Goal: Information Seeking & Learning: Learn about a topic

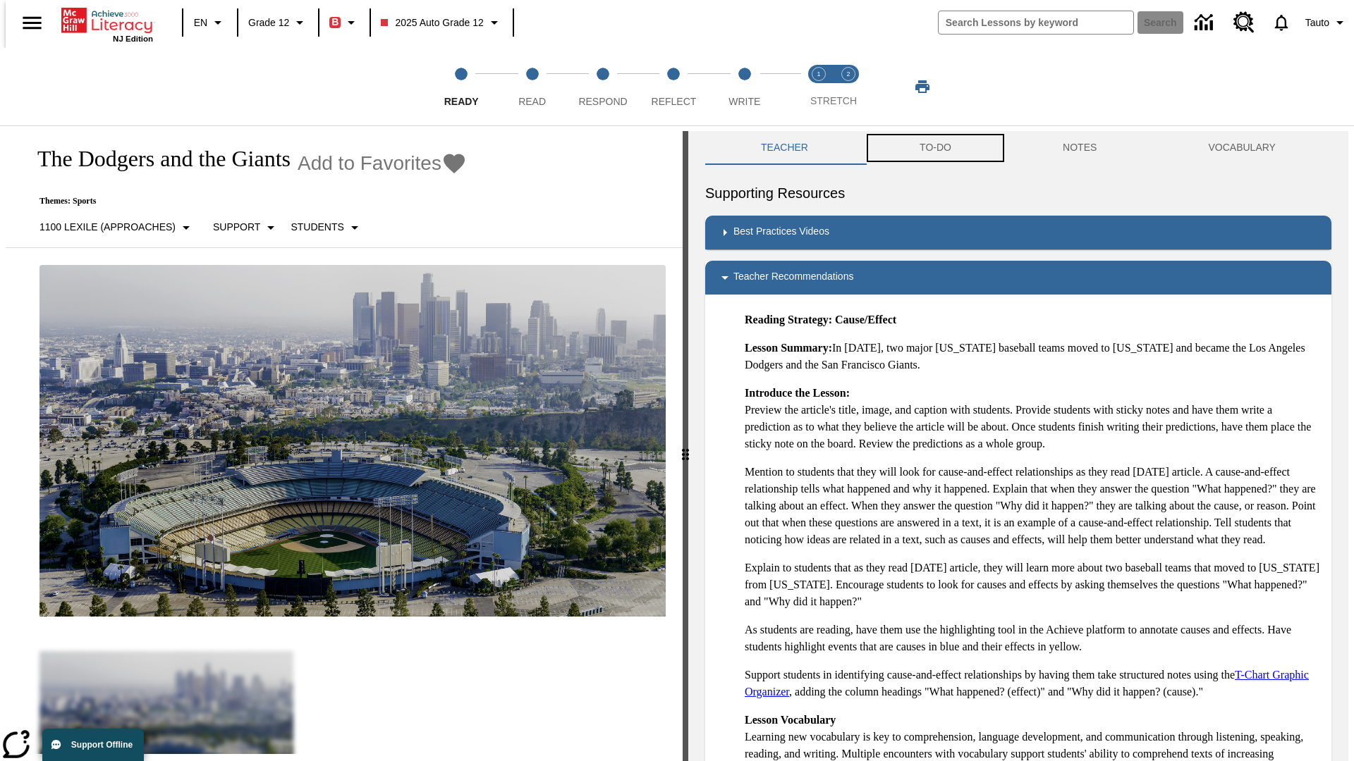
click at [934, 148] on button "TO-DO" at bounding box center [935, 148] width 143 height 34
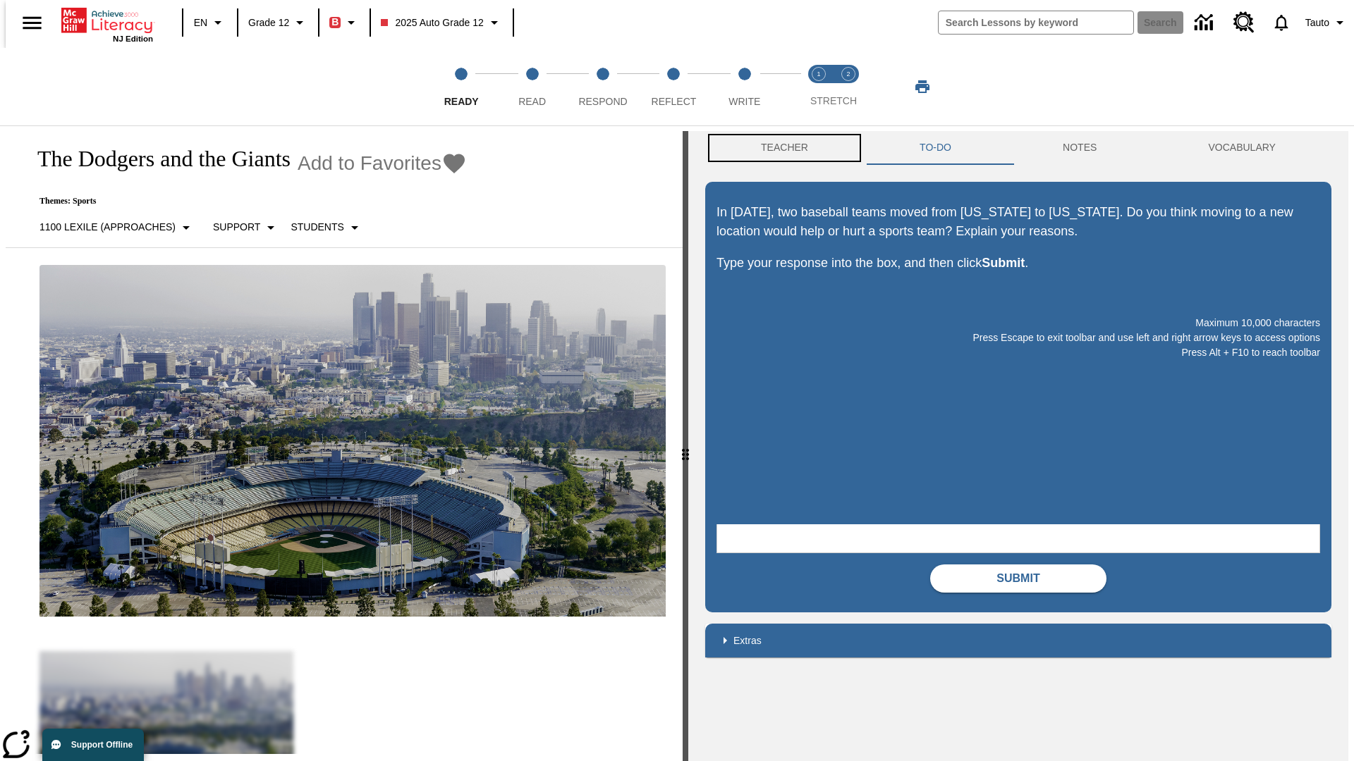
scroll to position [1, 0]
click at [780, 148] on button "Teacher" at bounding box center [784, 147] width 159 height 34
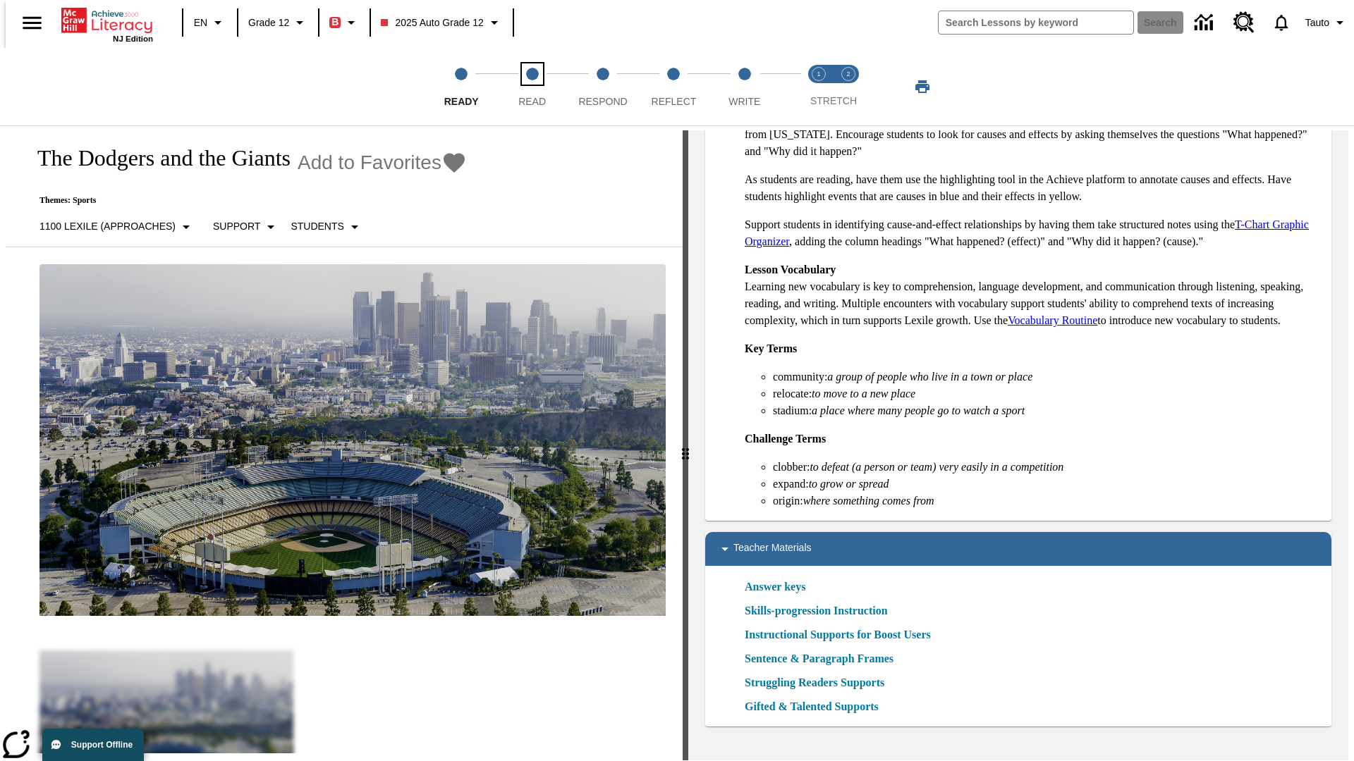
click at [532, 87] on span "Read" at bounding box center [531, 95] width 27 height 25
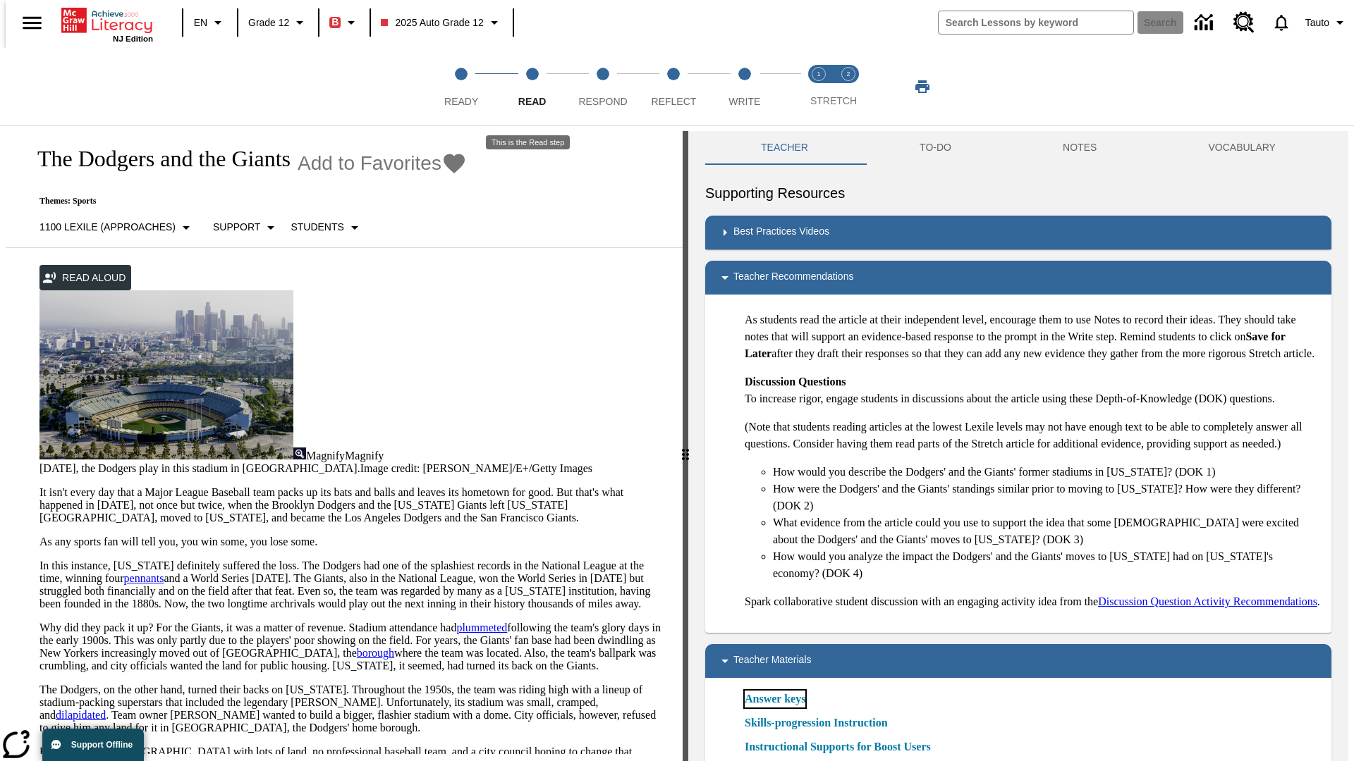
click at [774, 708] on link "Answer keys" at bounding box center [775, 699] width 61 height 17
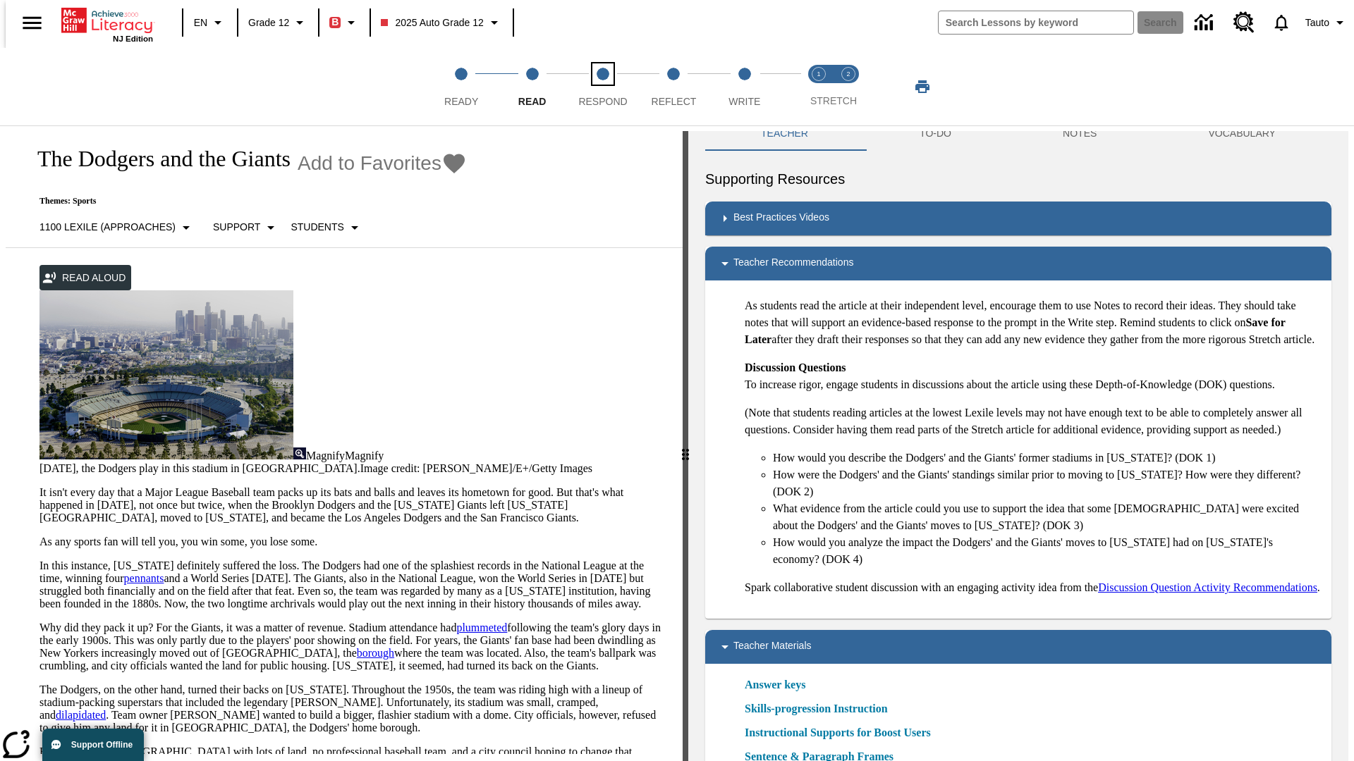
click at [603, 87] on span "Respond" at bounding box center [602, 95] width 49 height 25
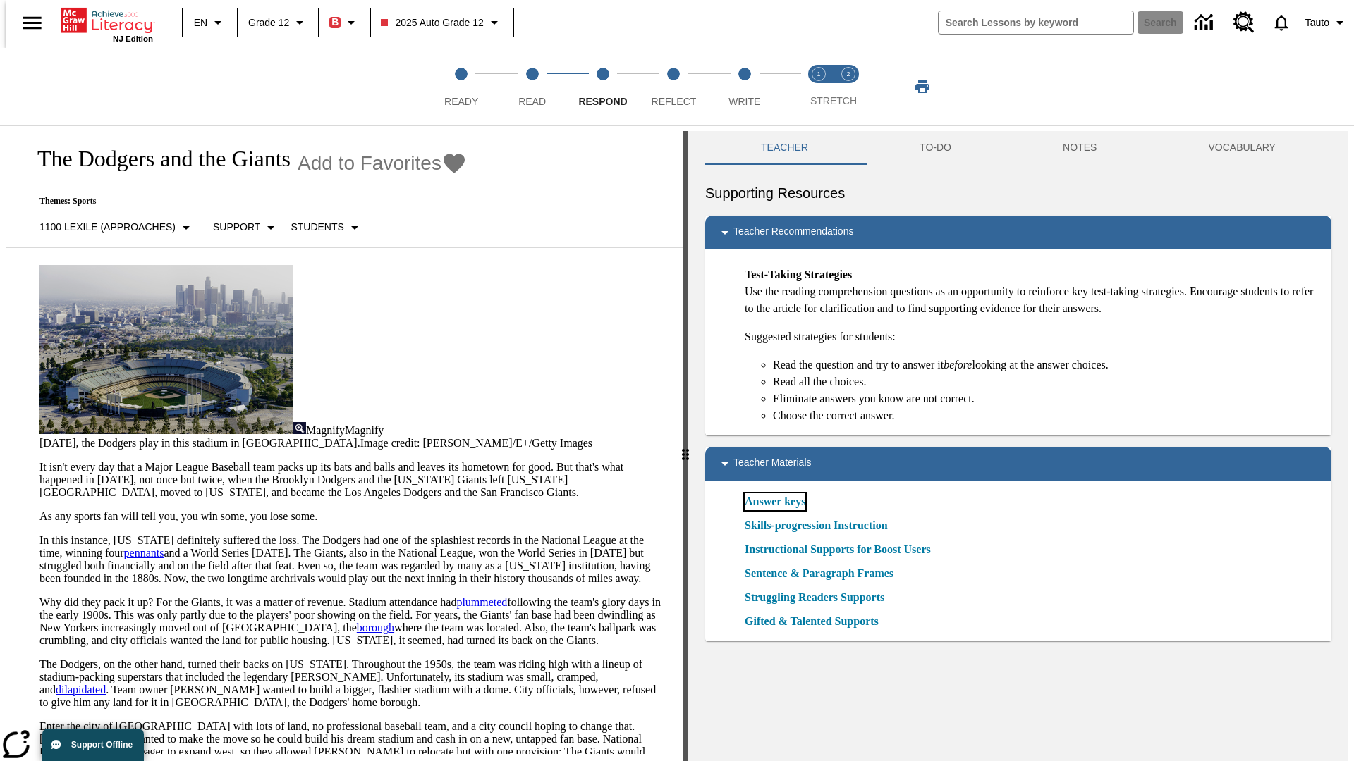
click at [774, 502] on link "Answer keys" at bounding box center [775, 502] width 61 height 17
click at [673, 87] on span "Reflect" at bounding box center [673, 95] width 45 height 25
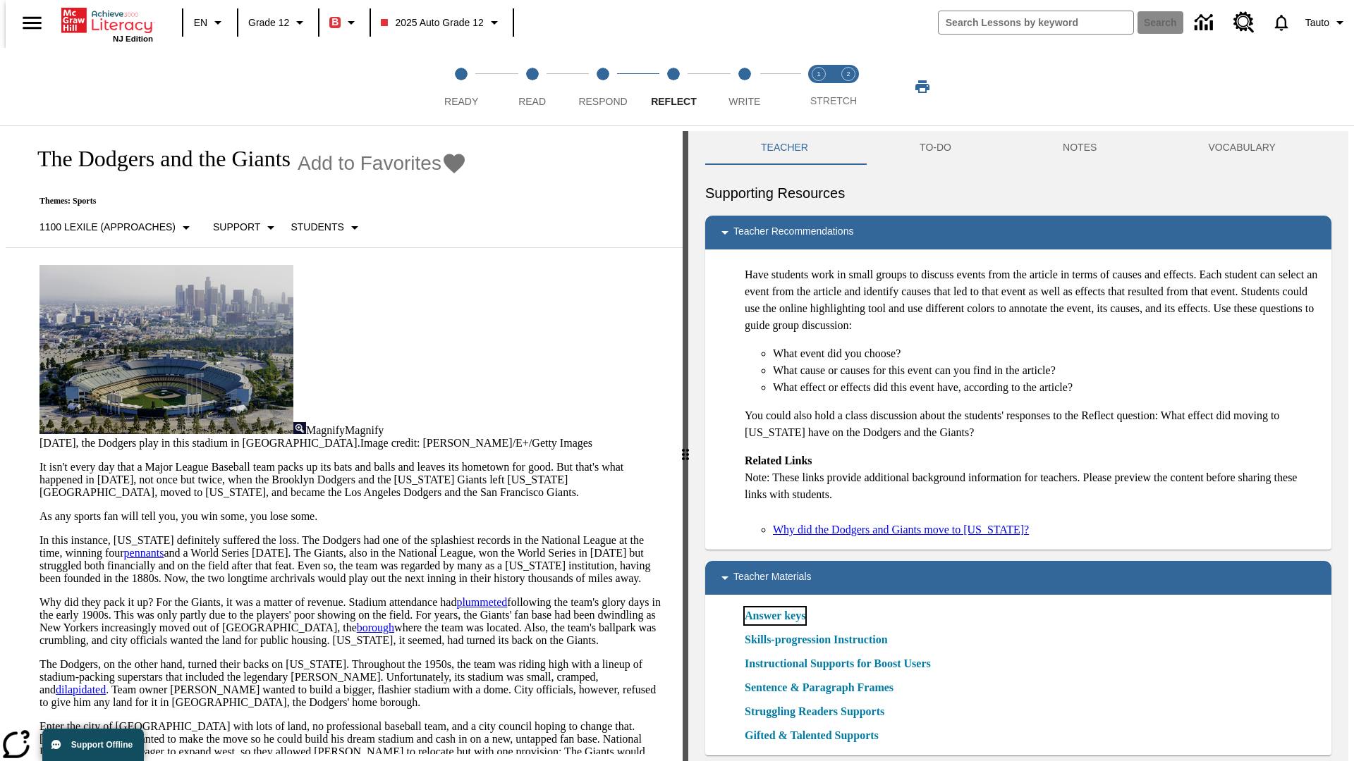
click at [774, 616] on link "Answer keys" at bounding box center [775, 616] width 61 height 17
click at [744, 87] on span "Write" at bounding box center [744, 95] width 32 height 25
